Goal: Navigation & Orientation: Find specific page/section

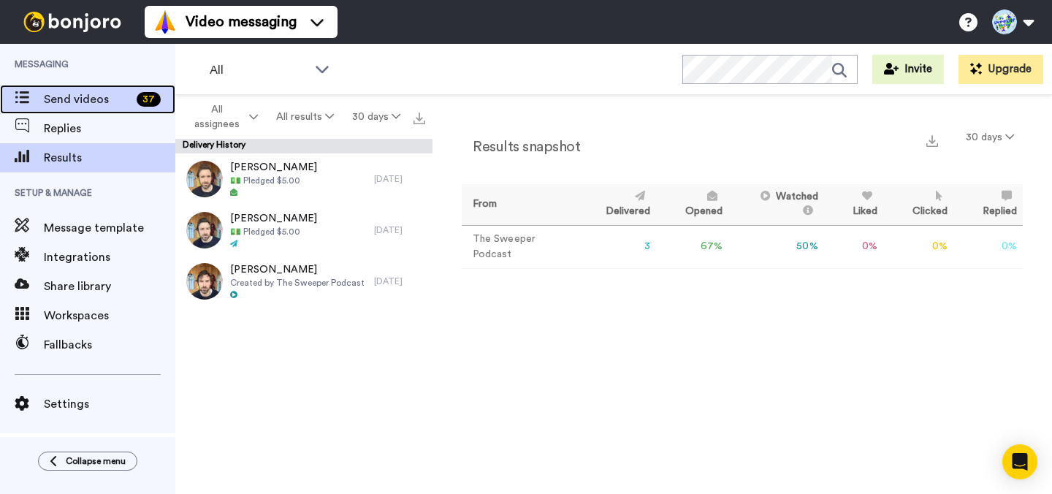
click at [88, 100] on span "Send videos" at bounding box center [87, 100] width 87 height 18
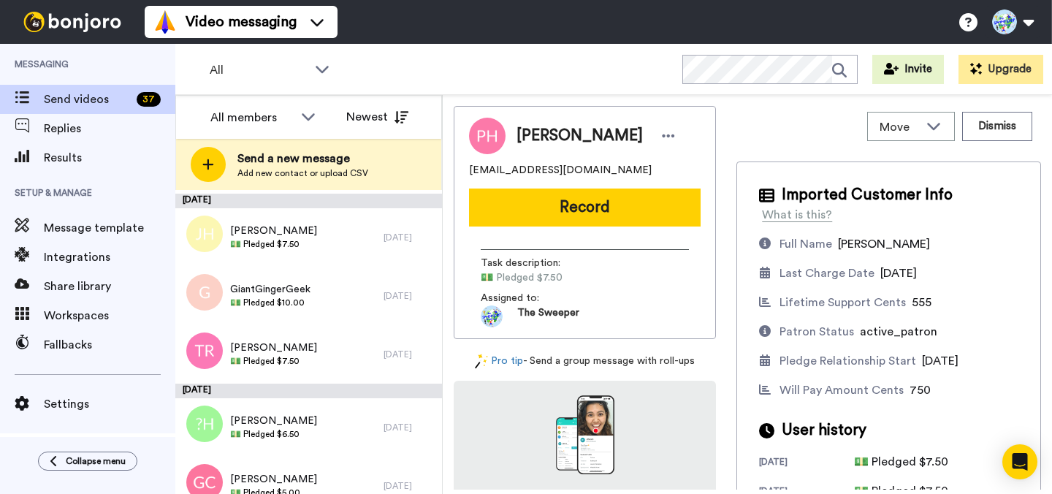
scroll to position [496, 0]
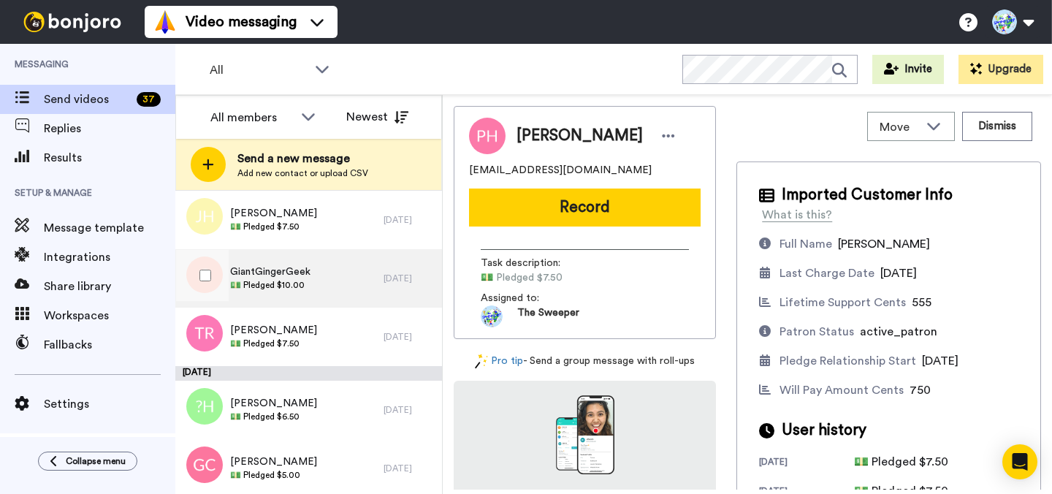
click at [285, 279] on span "💵 Pledged $10.00" at bounding box center [270, 285] width 80 height 12
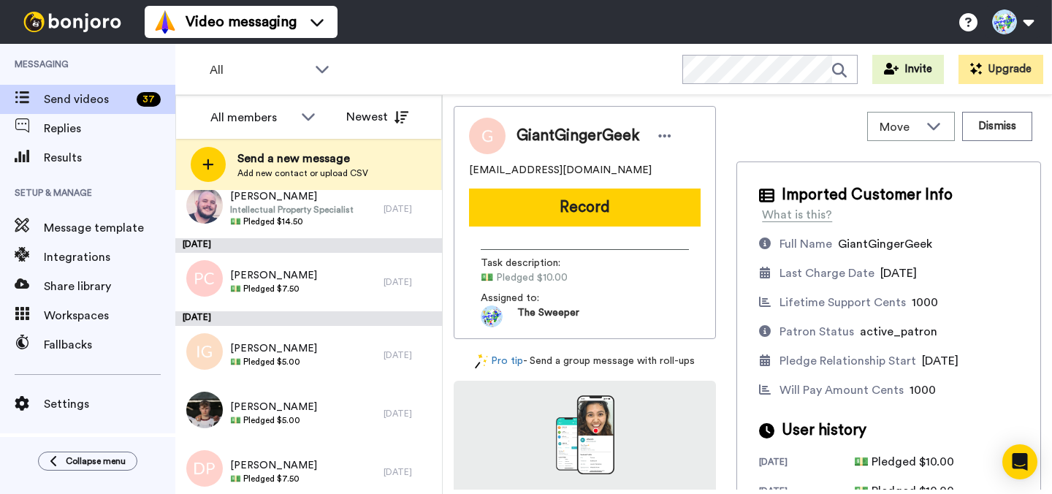
scroll to position [2151, 0]
